Goal: Task Accomplishment & Management: Complete application form

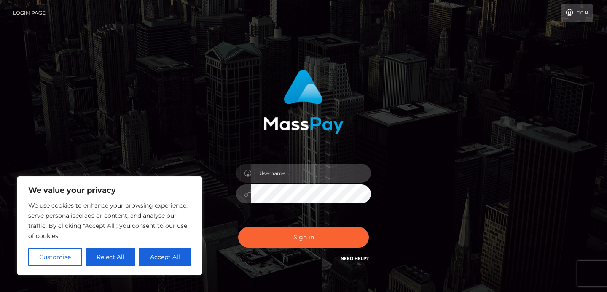
type input "[EMAIL_ADDRESS][DOMAIN_NAME]"
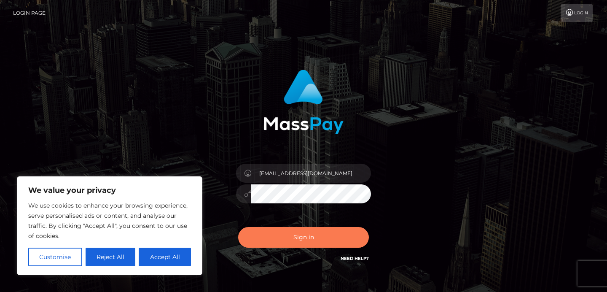
click at [314, 229] on button "Sign in" at bounding box center [303, 237] width 131 height 21
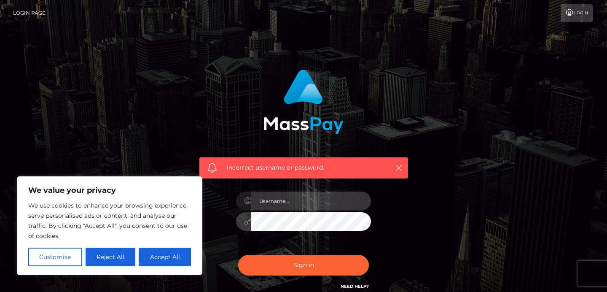
type input "[EMAIL_ADDRESS][DOMAIN_NAME]"
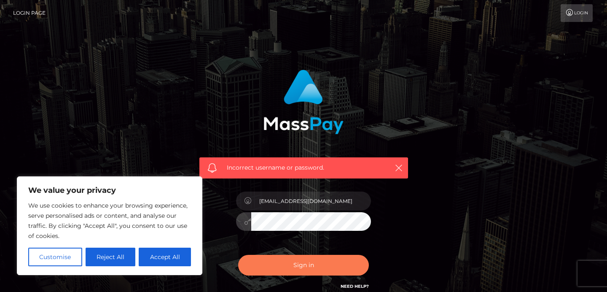
click at [262, 266] on button "Sign in" at bounding box center [303, 265] width 131 height 21
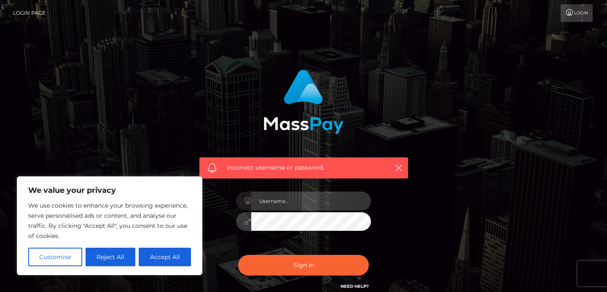
type input "[EMAIL_ADDRESS][DOMAIN_NAME]"
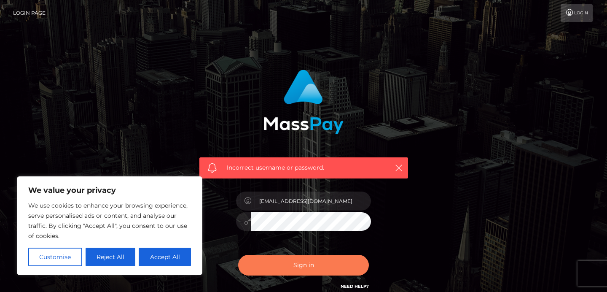
click at [274, 265] on button "Sign in" at bounding box center [303, 265] width 131 height 21
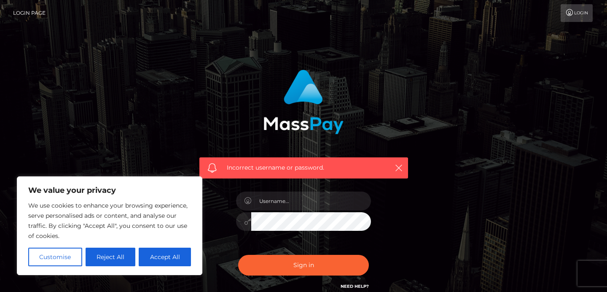
click at [31, 9] on link "Login Page" at bounding box center [29, 13] width 32 height 18
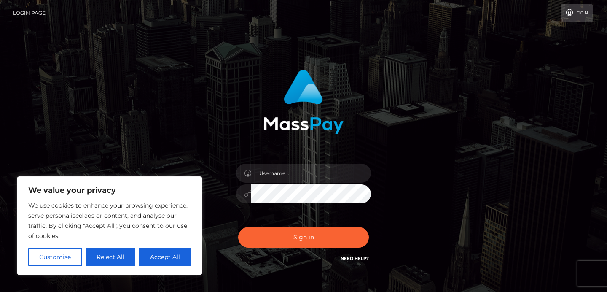
click at [231, 220] on div at bounding box center [304, 189] width 148 height 65
click at [361, 259] on link "Need Help?" at bounding box center [355, 258] width 28 height 5
click at [365, 258] on link "Need Help?" at bounding box center [355, 258] width 28 height 5
click at [345, 258] on link "Need Help?" at bounding box center [355, 258] width 28 height 5
click at [165, 262] on button "Accept All" at bounding box center [165, 257] width 52 height 19
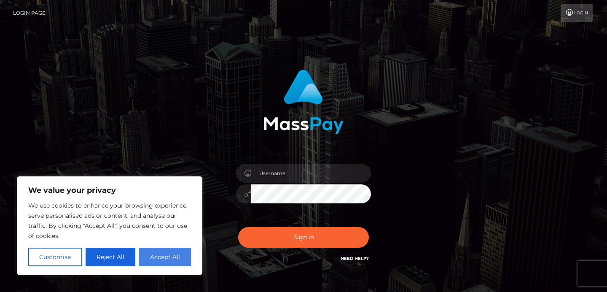
checkbox input "true"
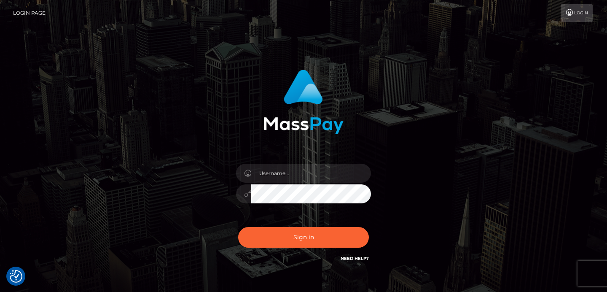
click at [356, 256] on link "Need Help?" at bounding box center [355, 258] width 28 height 5
click at [582, 8] on link "Login" at bounding box center [577, 13] width 32 height 18
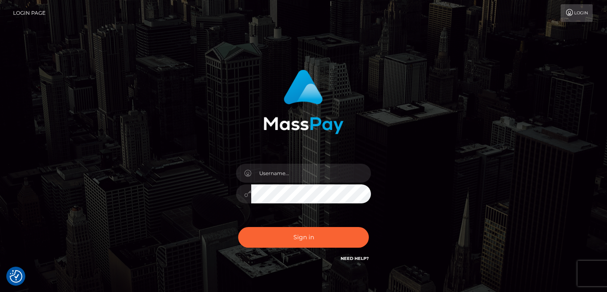
click at [354, 258] on link "Need Help?" at bounding box center [355, 258] width 28 height 5
click at [352, 259] on link "Need Help?" at bounding box center [355, 258] width 28 height 5
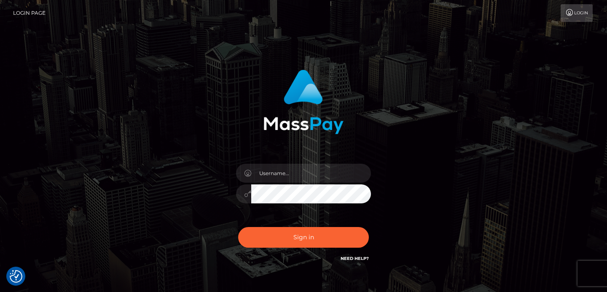
click at [352, 259] on link "Need Help?" at bounding box center [355, 258] width 28 height 5
click at [267, 204] on div at bounding box center [304, 189] width 148 height 65
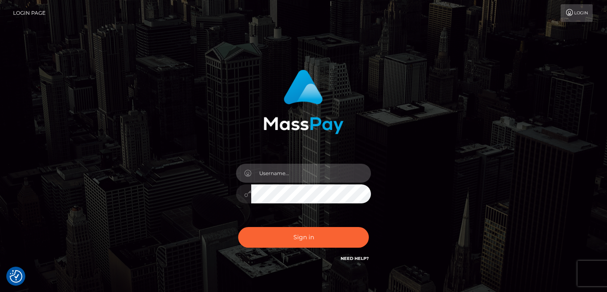
type input "sales@nikkikit.com"
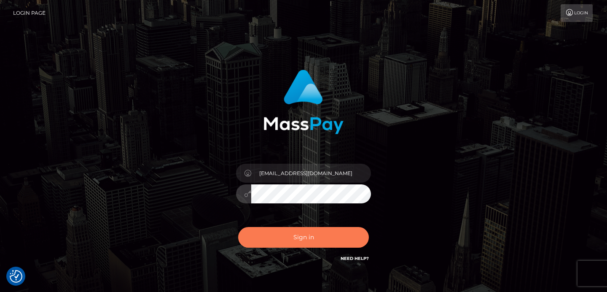
click at [268, 235] on button "Sign in" at bounding box center [303, 237] width 131 height 21
